Goal: Task Accomplishment & Management: Manage account settings

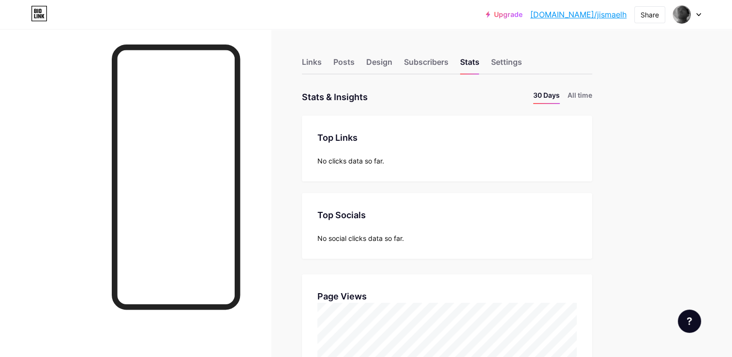
scroll to position [90, 0]
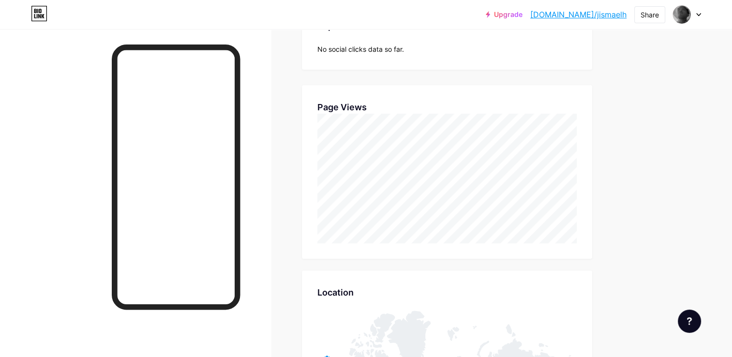
scroll to position [190, 0]
